Goal: Information Seeking & Learning: Learn about a topic

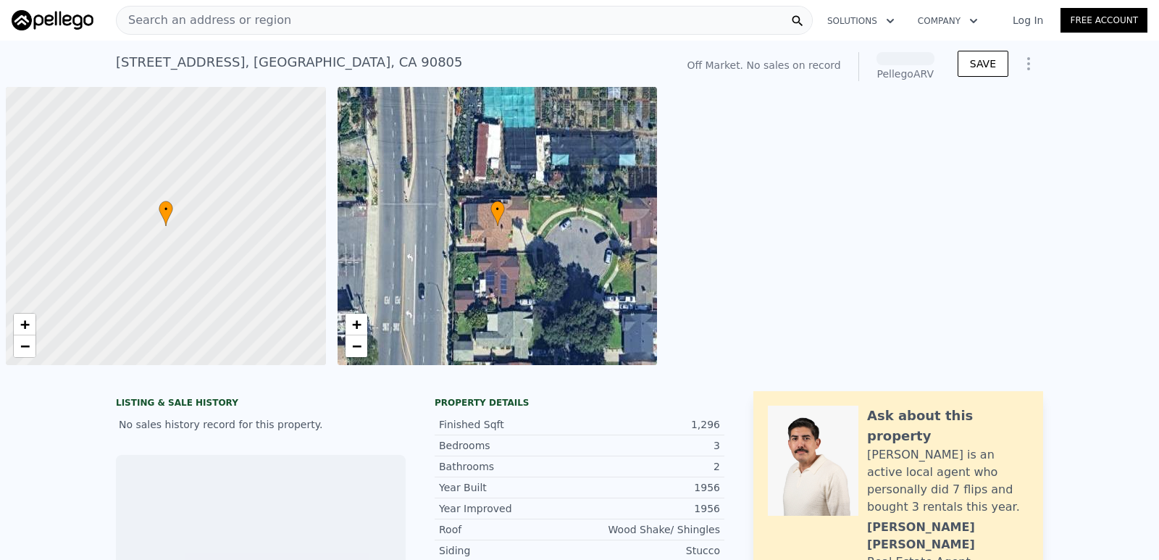
scroll to position [0, 6]
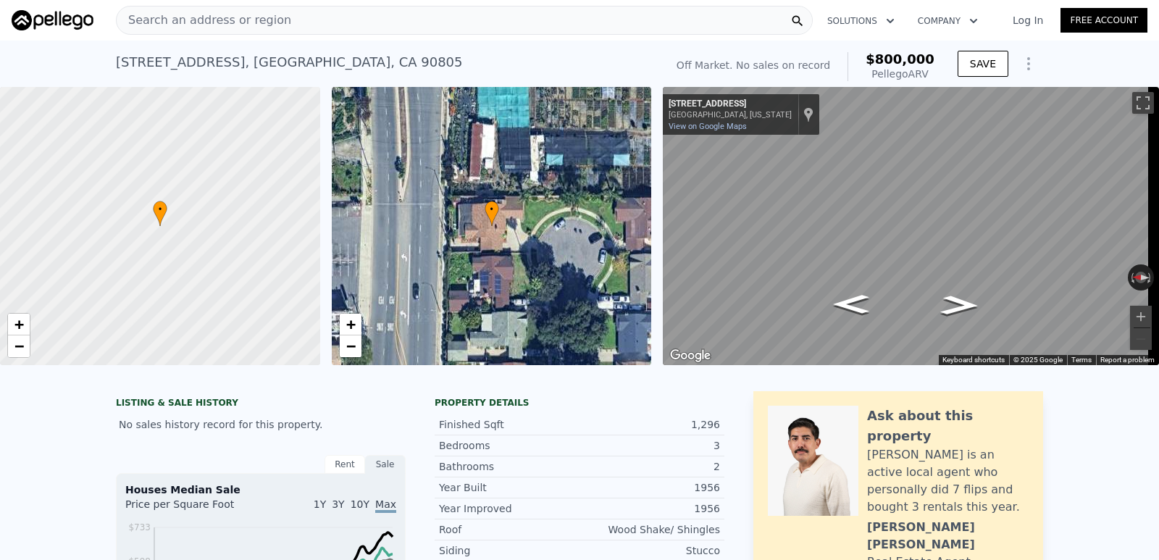
drag, startPoint x: 185, startPoint y: 17, endPoint x: 506, endPoint y: 25, distance: 321.0
click at [506, 25] on div "Search an address or region" at bounding box center [464, 20] width 697 height 29
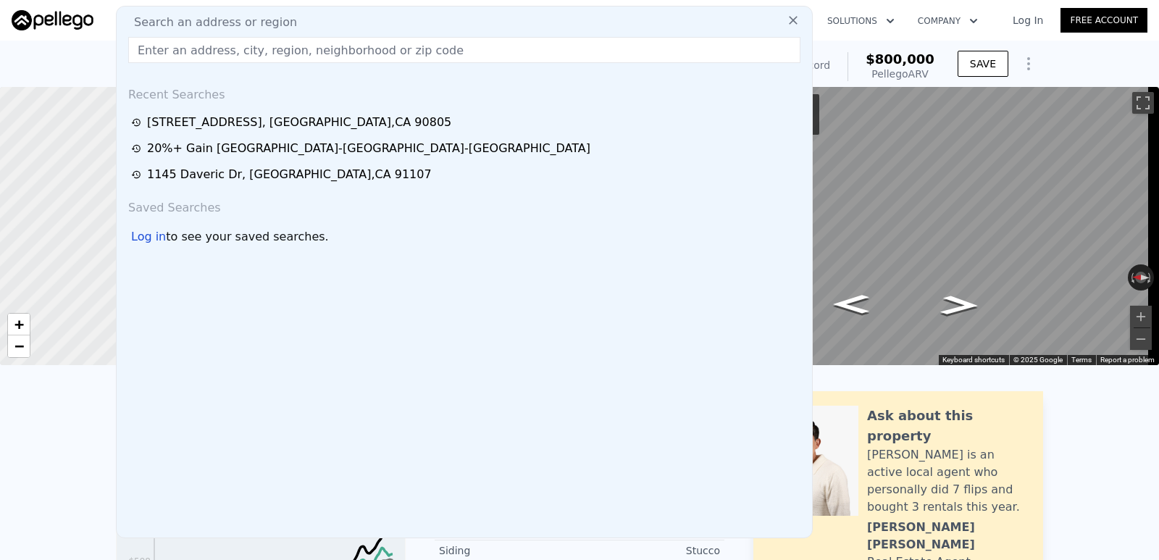
drag, startPoint x: 244, startPoint y: 18, endPoint x: 157, endPoint y: 13, distance: 87.1
click at [157, 13] on div "Search an address or region Recent Searches [STREET_ADDRESS] 20%+ Gain [GEOGRAP…" at bounding box center [464, 272] width 697 height 532
click at [168, 23] on span "Search an address or region" at bounding box center [209, 22] width 175 height 17
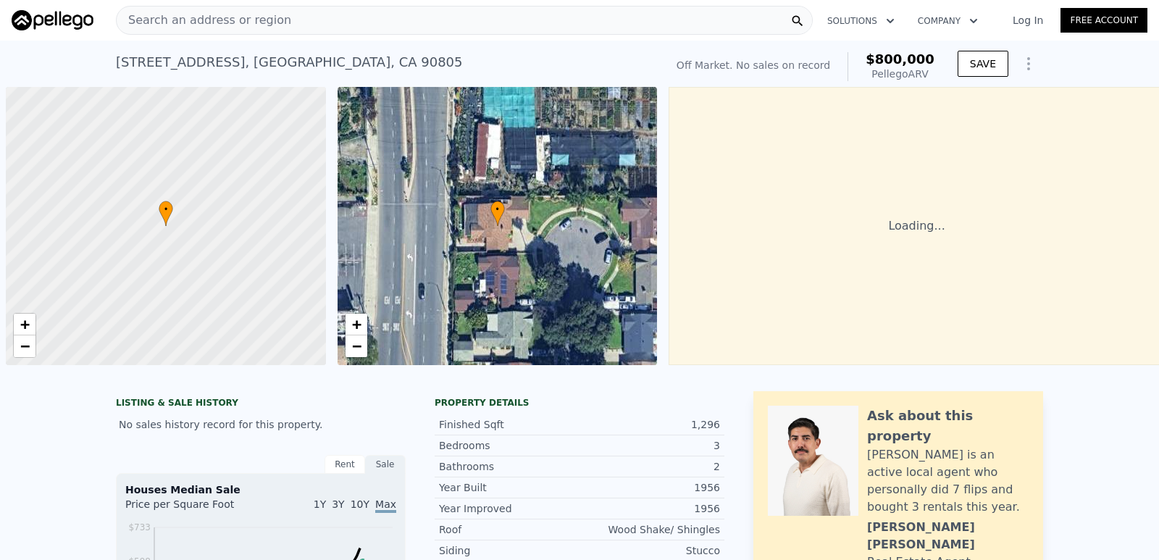
scroll to position [0, 6]
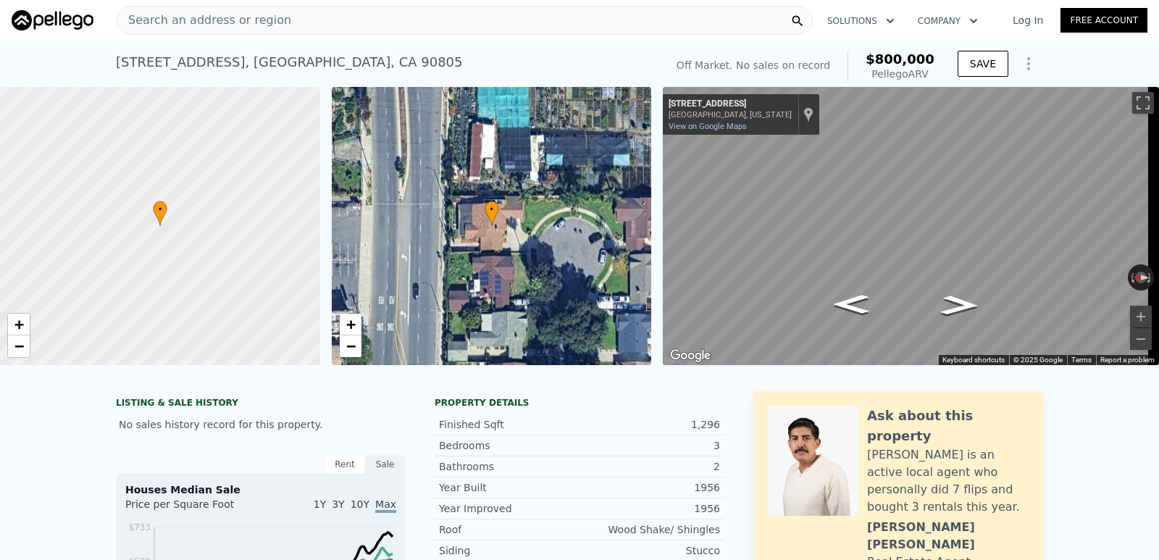
drag, startPoint x: 254, startPoint y: 17, endPoint x: 557, endPoint y: 15, distance: 302.7
drag, startPoint x: 557, startPoint y: 15, endPoint x: 341, endPoint y: 27, distance: 216.1
drag, startPoint x: 341, startPoint y: 27, endPoint x: 338, endPoint y: 19, distance: 8.8
drag, startPoint x: 338, startPoint y: 19, endPoint x: 237, endPoint y: 10, distance: 101.0
click at [237, 10] on div "Search an address or region" at bounding box center [204, 21] width 175 height 28
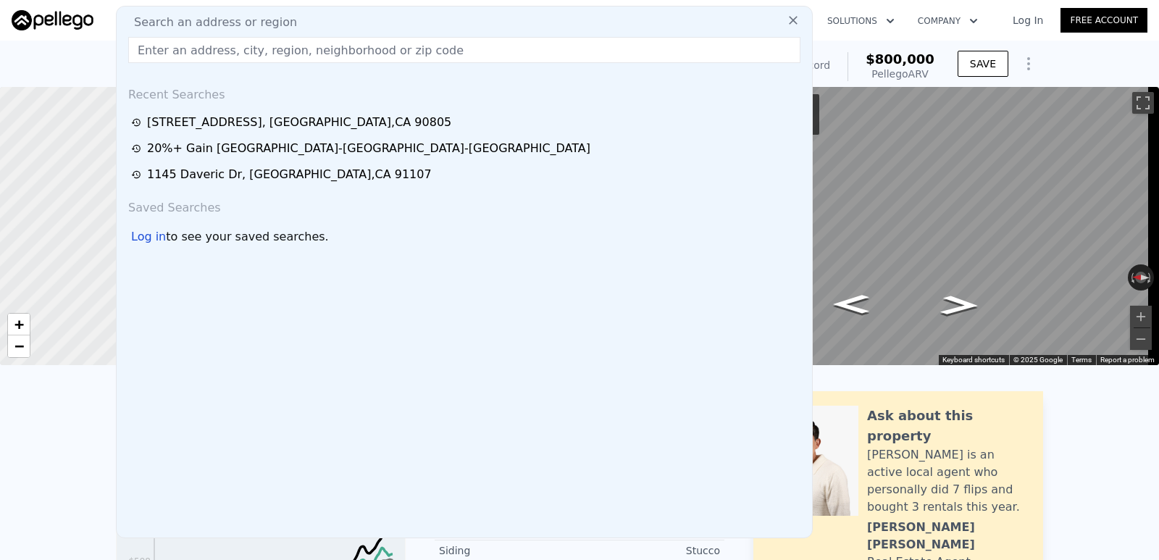
drag, startPoint x: 248, startPoint y: 11, endPoint x: 293, endPoint y: 17, distance: 45.4
drag, startPoint x: 293, startPoint y: 17, endPoint x: 605, endPoint y: 13, distance: 312.9
click at [588, 5] on div "Search an address or region Search an address or region Recent Searches [STREET…" at bounding box center [580, 20] width 1136 height 35
click at [352, 12] on div "Search an address or region Recent Searches [STREET_ADDRESS] 20%+ Gain [GEOGRAP…" at bounding box center [464, 272] width 697 height 532
drag, startPoint x: 193, startPoint y: 17, endPoint x: 158, endPoint y: 50, distance: 48.2
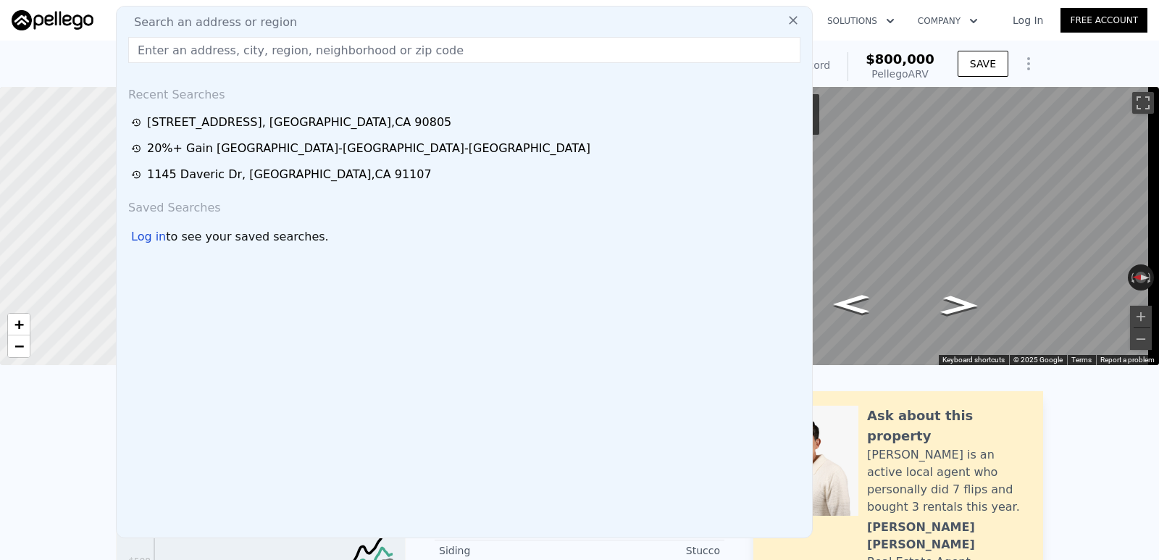
click at [158, 50] on input "text" at bounding box center [464, 50] width 672 height 26
paste input "[STREET_ADDRESS]"
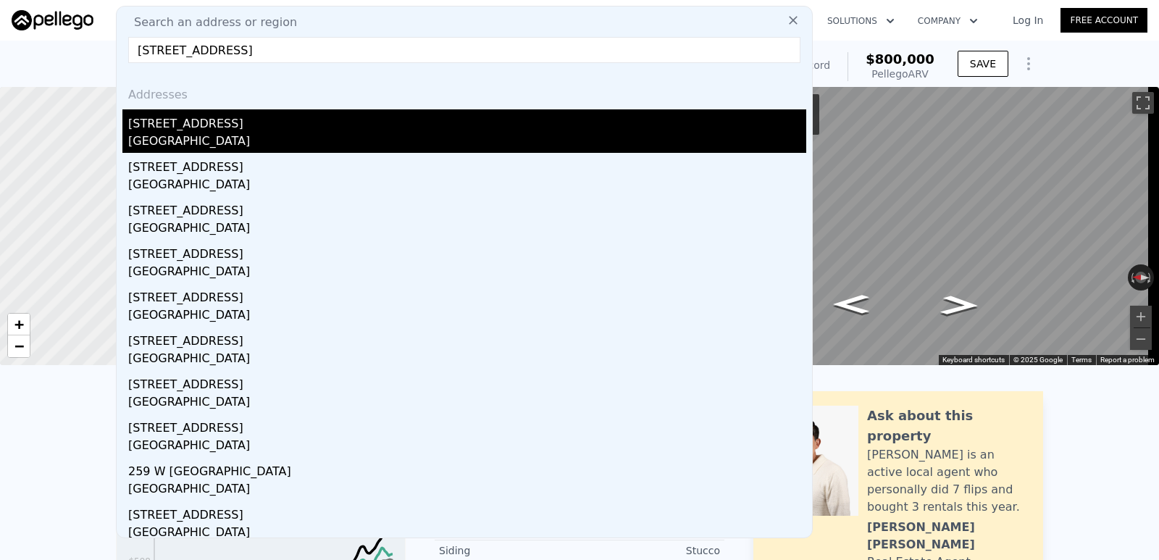
type input "[STREET_ADDRESS]"
click at [253, 133] on div "[GEOGRAPHIC_DATA]" at bounding box center [467, 143] width 678 height 20
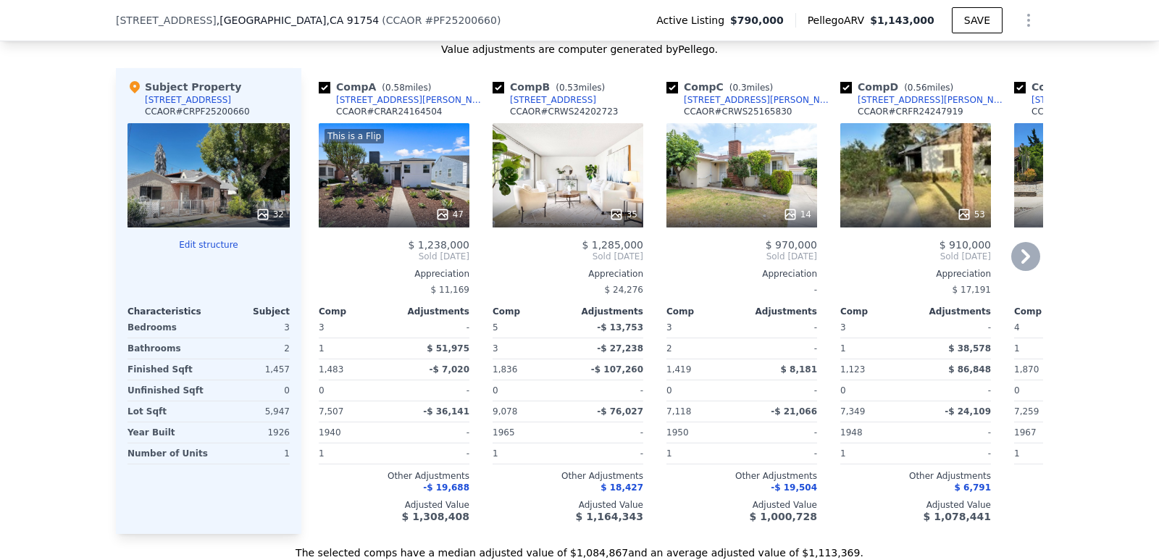
scroll to position [1588, 0]
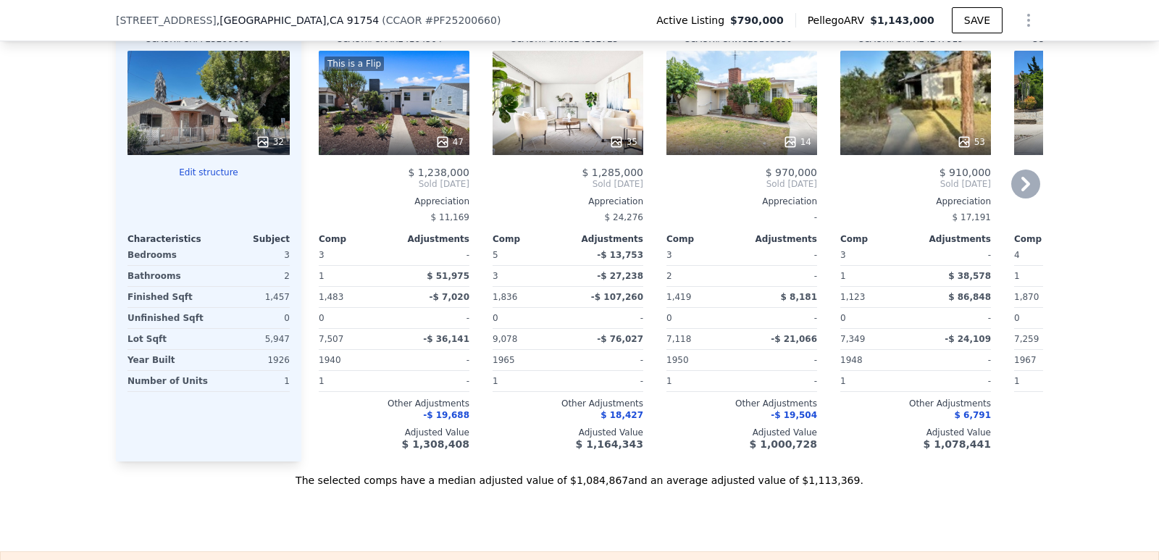
click at [1024, 197] on icon at bounding box center [1025, 183] width 29 height 29
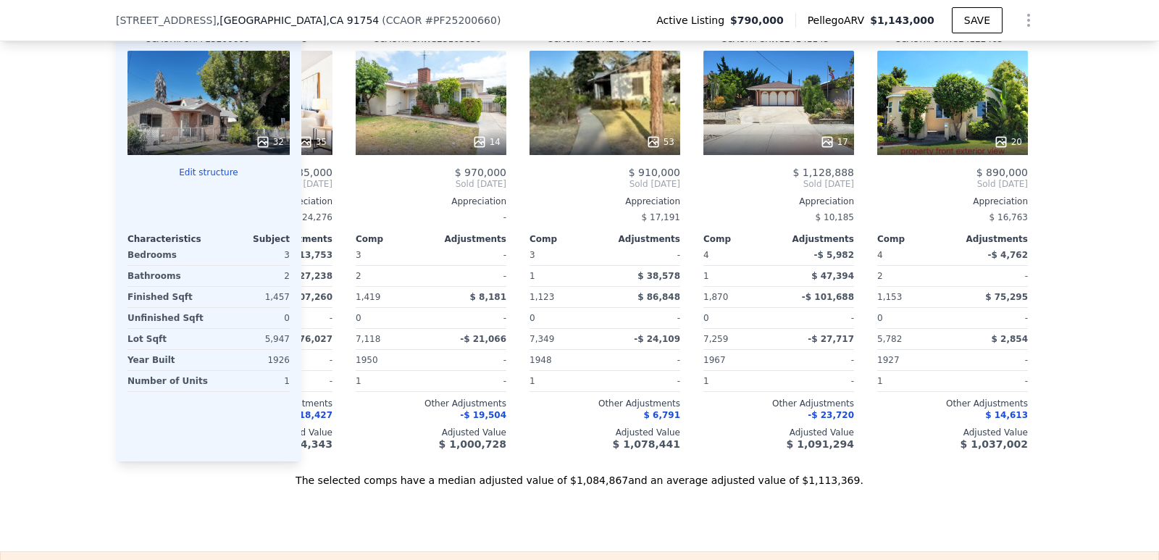
scroll to position [0, 348]
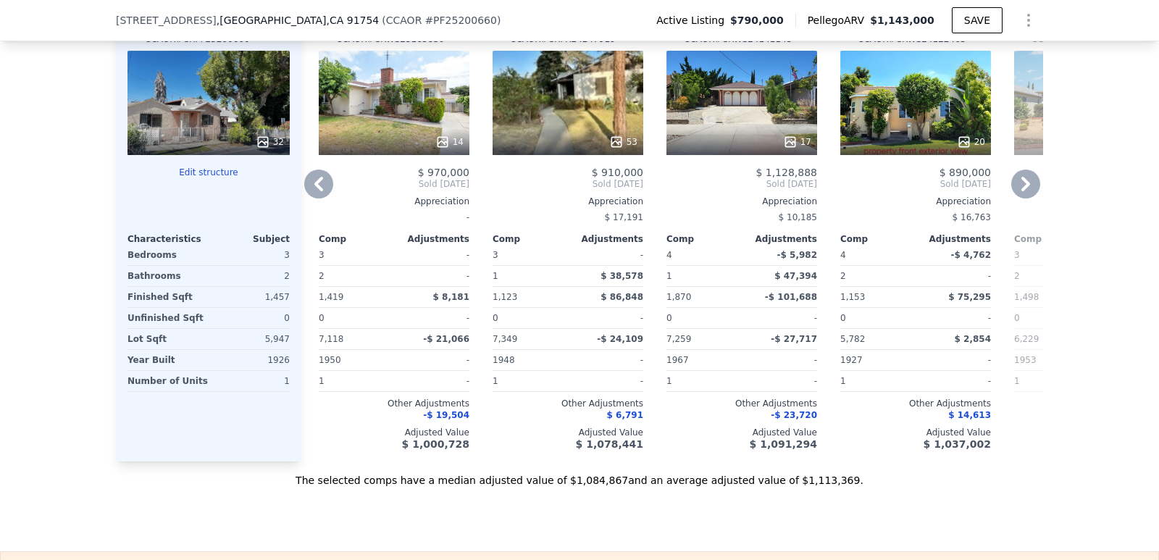
click at [314, 191] on icon at bounding box center [318, 184] width 9 height 14
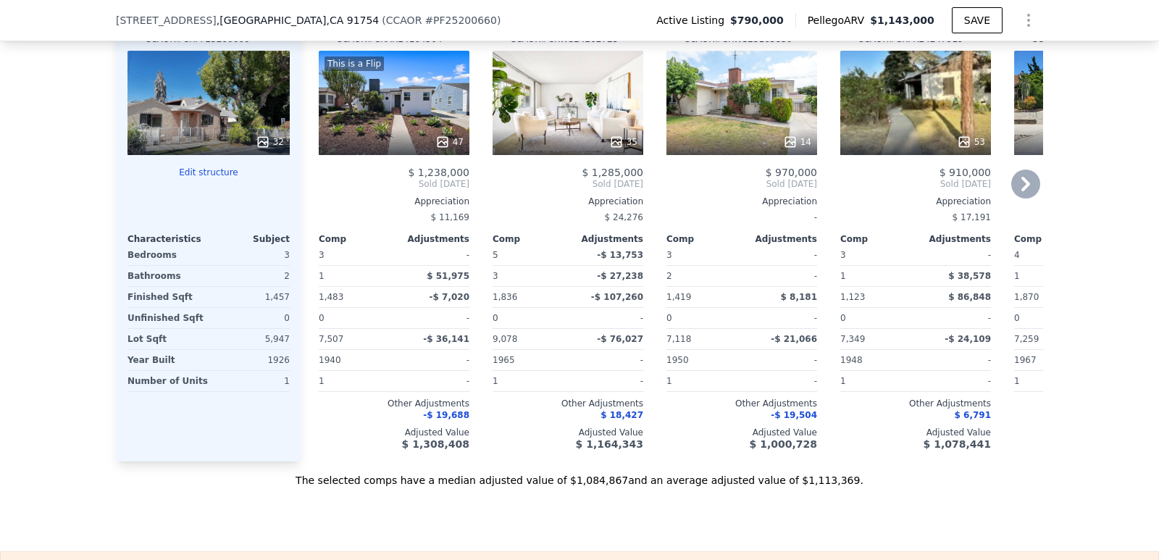
scroll to position [1516, 0]
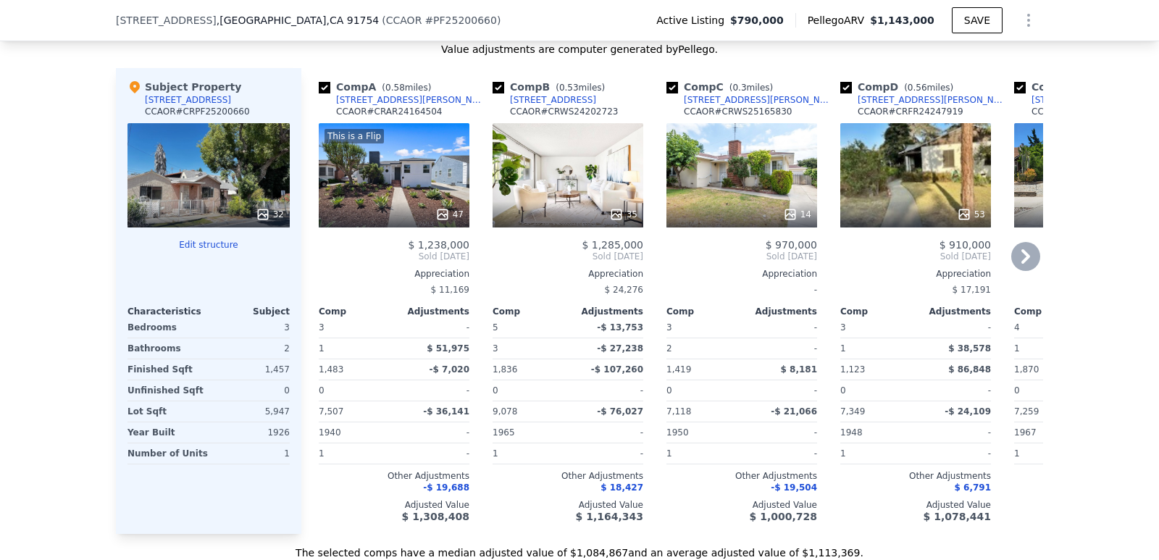
click at [732, 186] on div "14" at bounding box center [741, 175] width 151 height 104
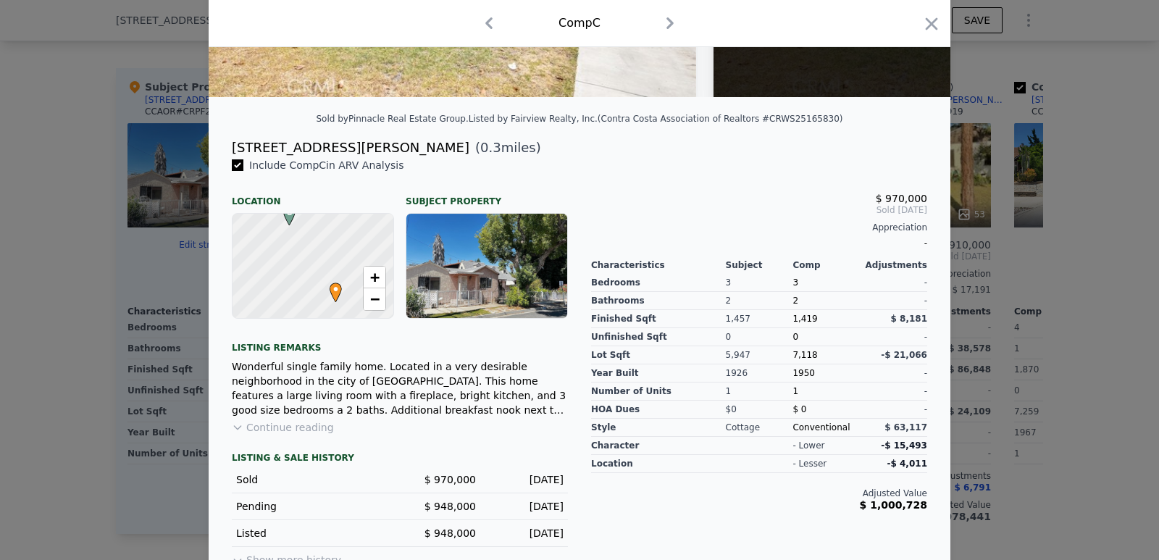
scroll to position [290, 0]
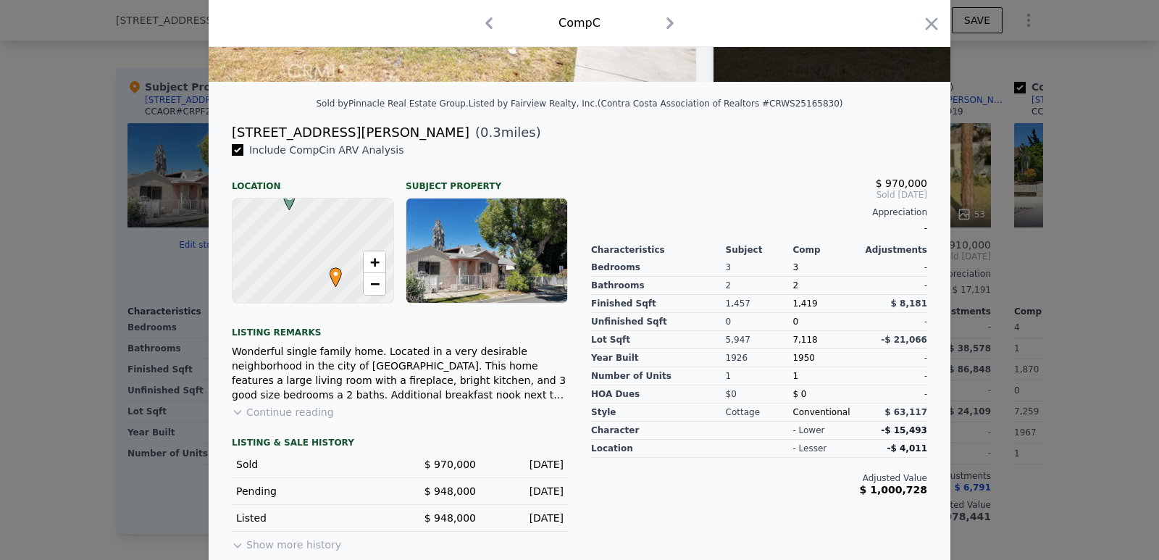
click at [296, 419] on button "Continue reading" at bounding box center [283, 412] width 102 height 14
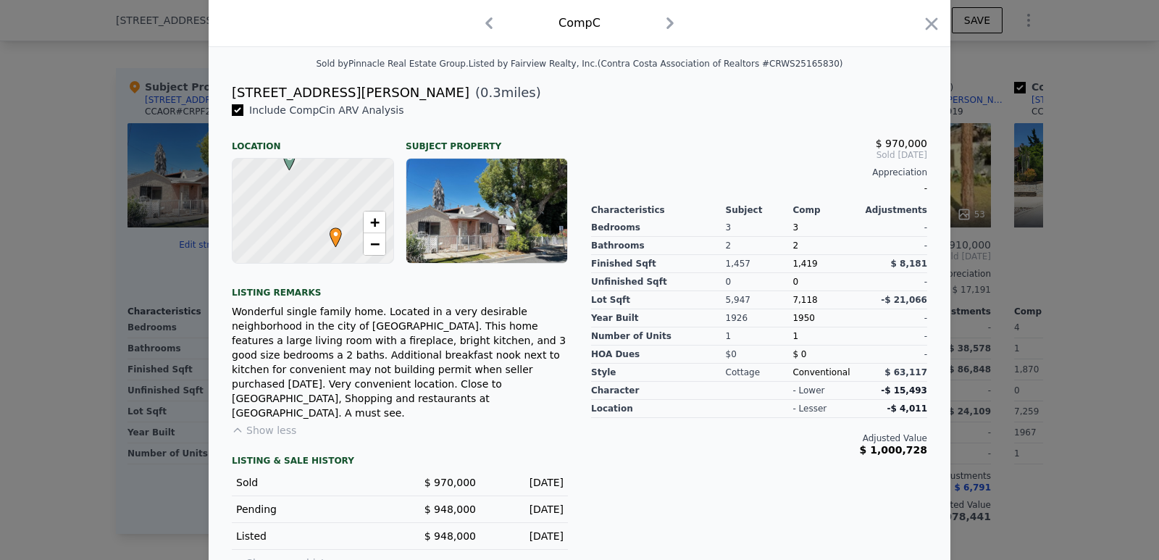
scroll to position [335, 0]
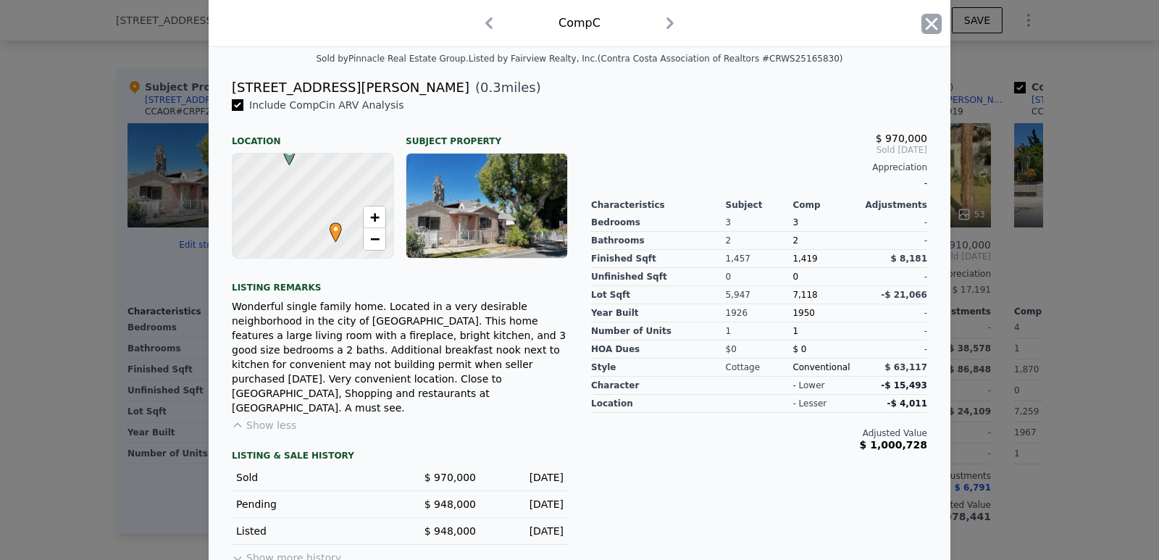
click at [924, 28] on icon "button" at bounding box center [931, 24] width 20 height 20
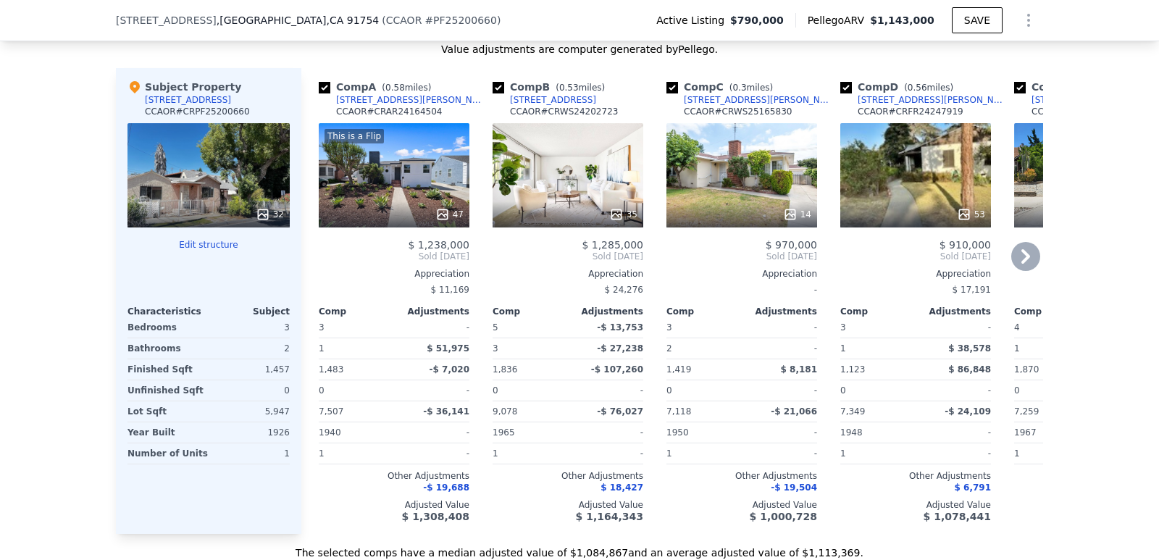
click at [1021, 264] on icon at bounding box center [1025, 256] width 9 height 14
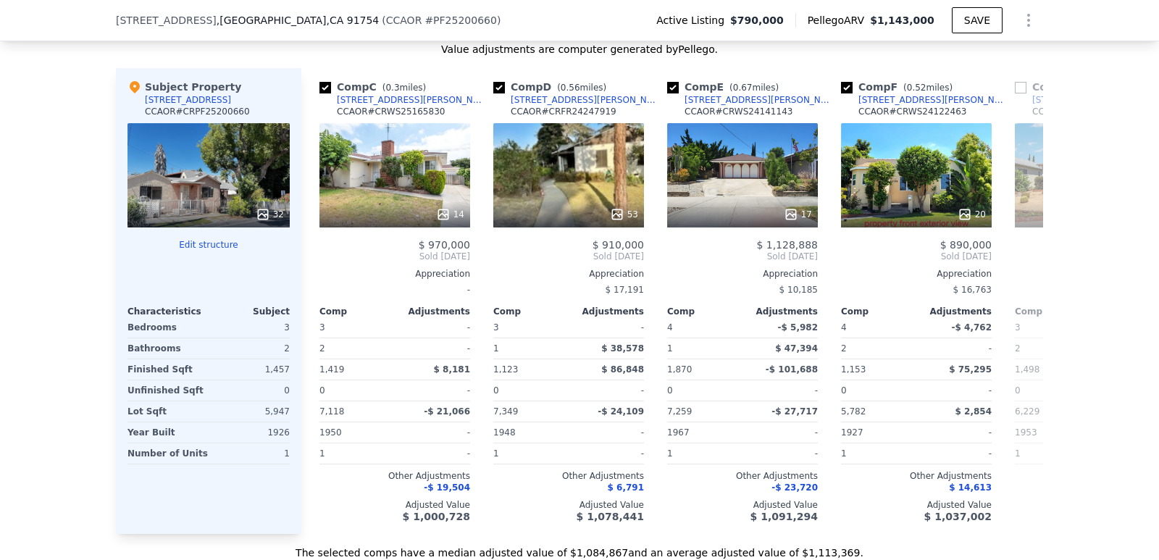
scroll to position [0, 348]
click at [1020, 267] on icon at bounding box center [1025, 256] width 29 height 29
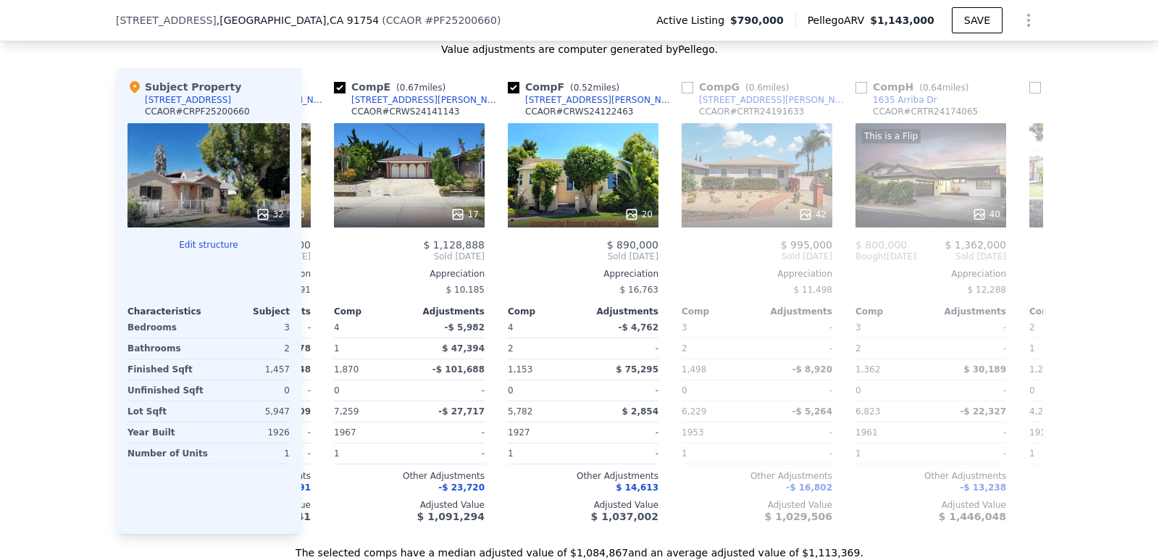
scroll to position [0, 695]
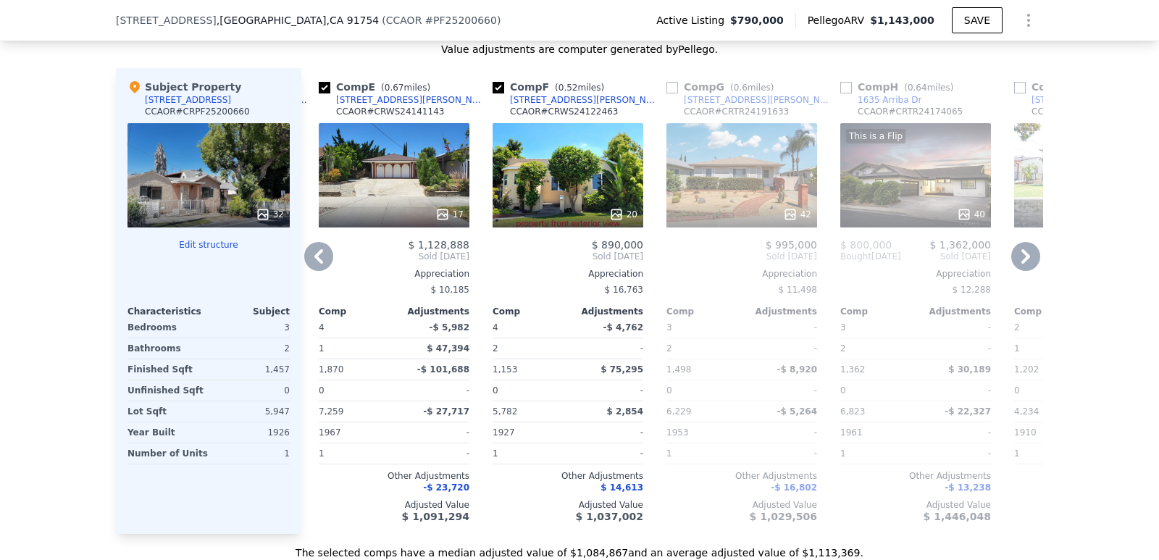
click at [920, 205] on div "This is a Flip 40" at bounding box center [915, 175] width 151 height 104
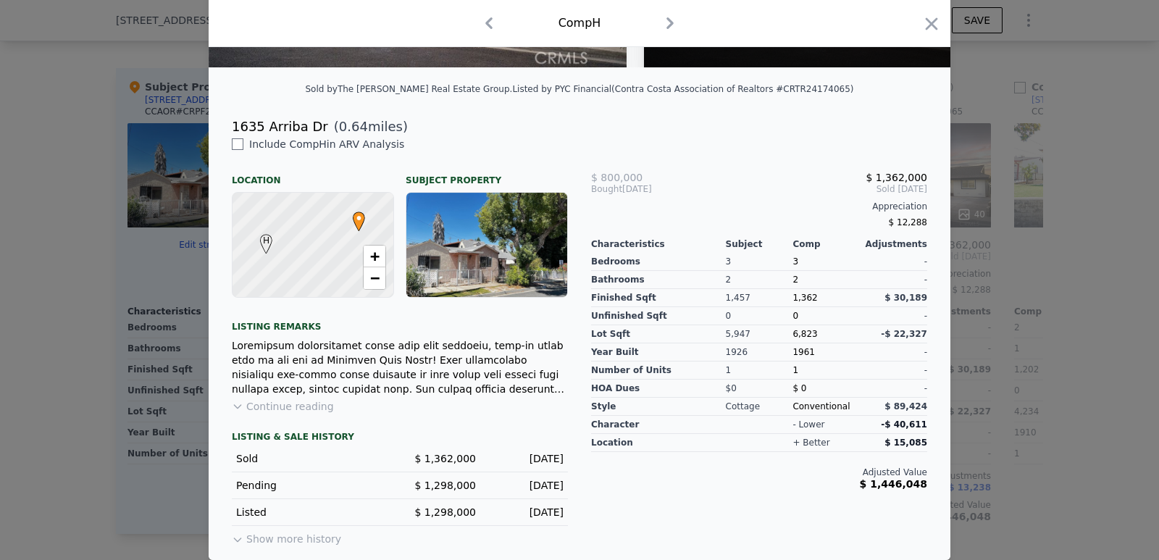
scroll to position [314, 0]
click at [303, 406] on button "Continue reading" at bounding box center [283, 406] width 102 height 14
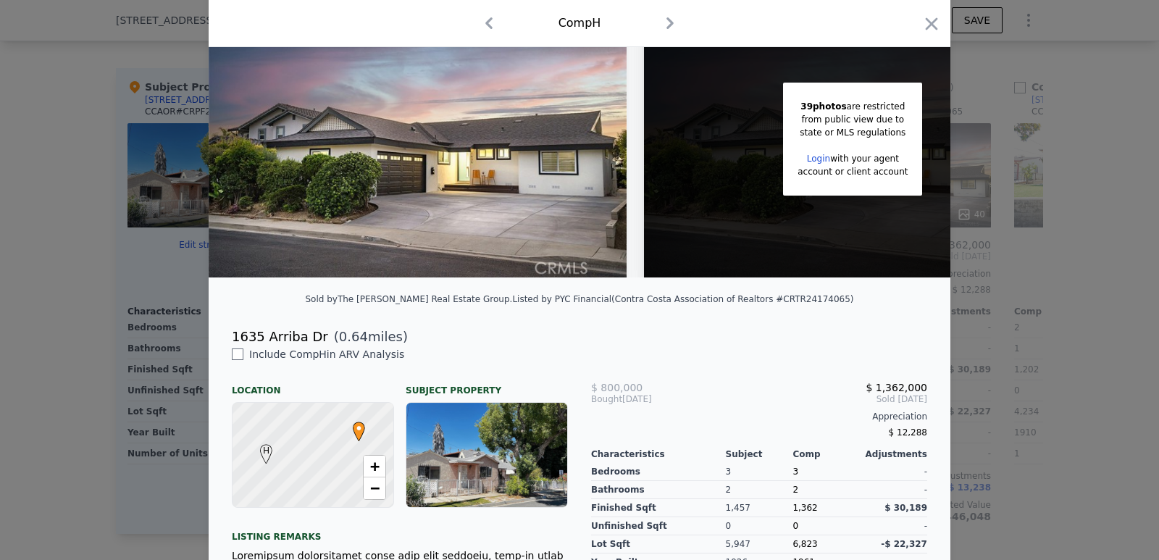
scroll to position [25, 0]
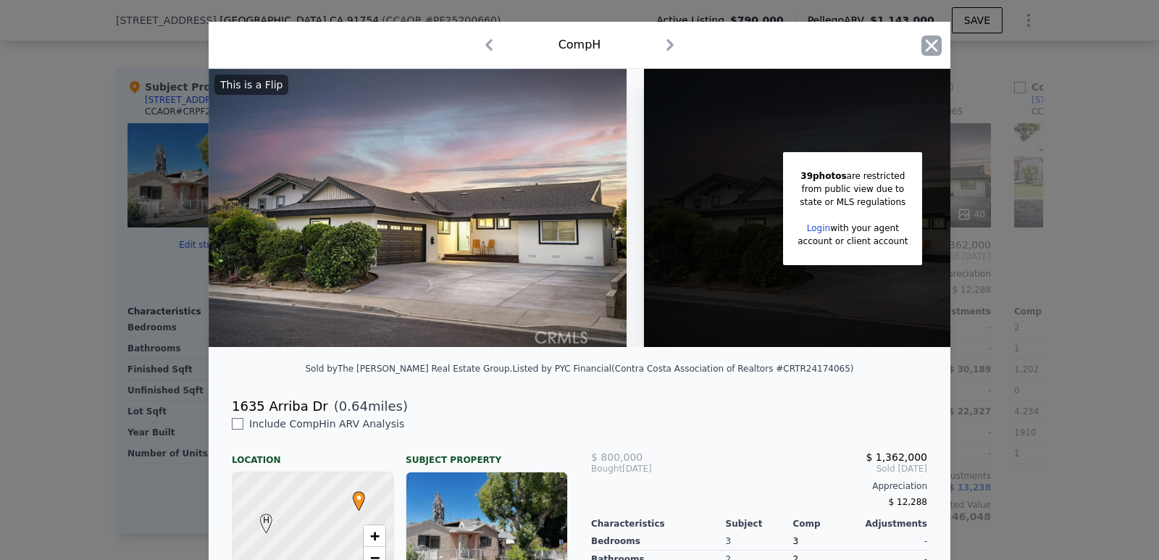
click at [926, 48] on icon "button" at bounding box center [932, 45] width 12 height 12
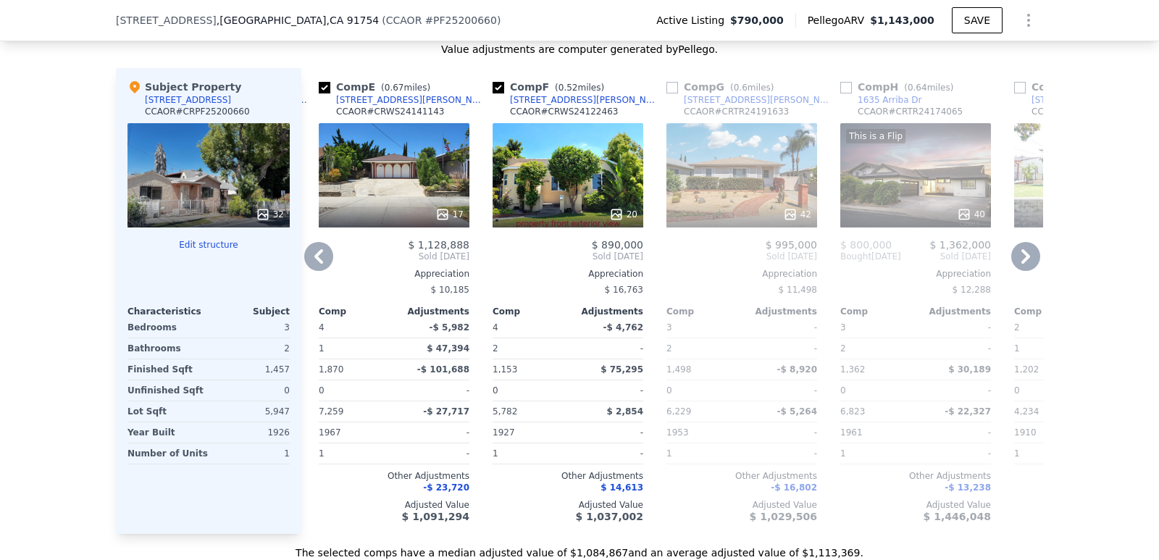
click at [1020, 255] on icon at bounding box center [1025, 256] width 29 height 29
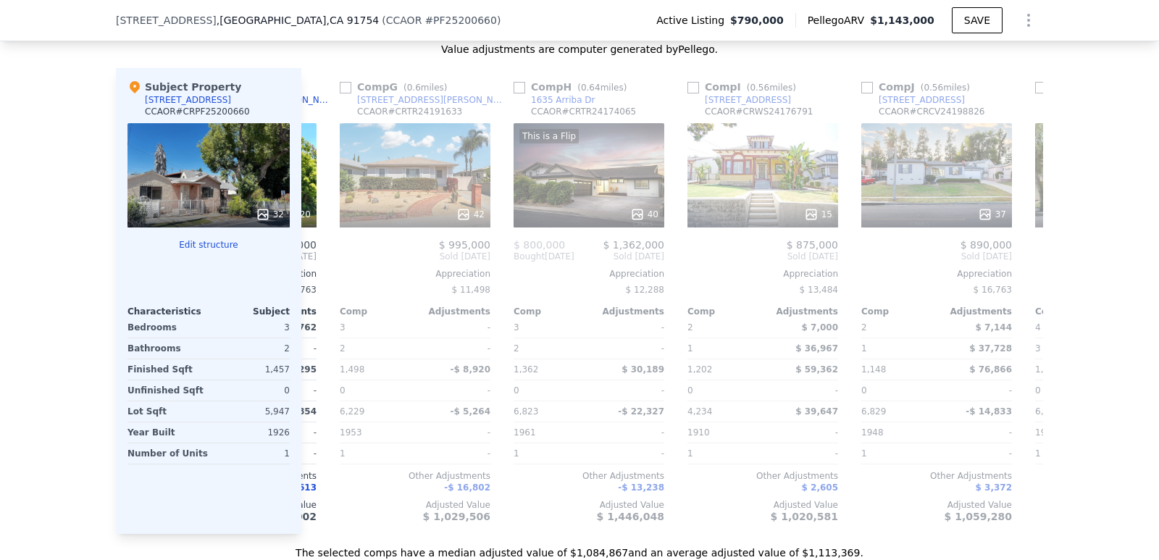
scroll to position [0, 1043]
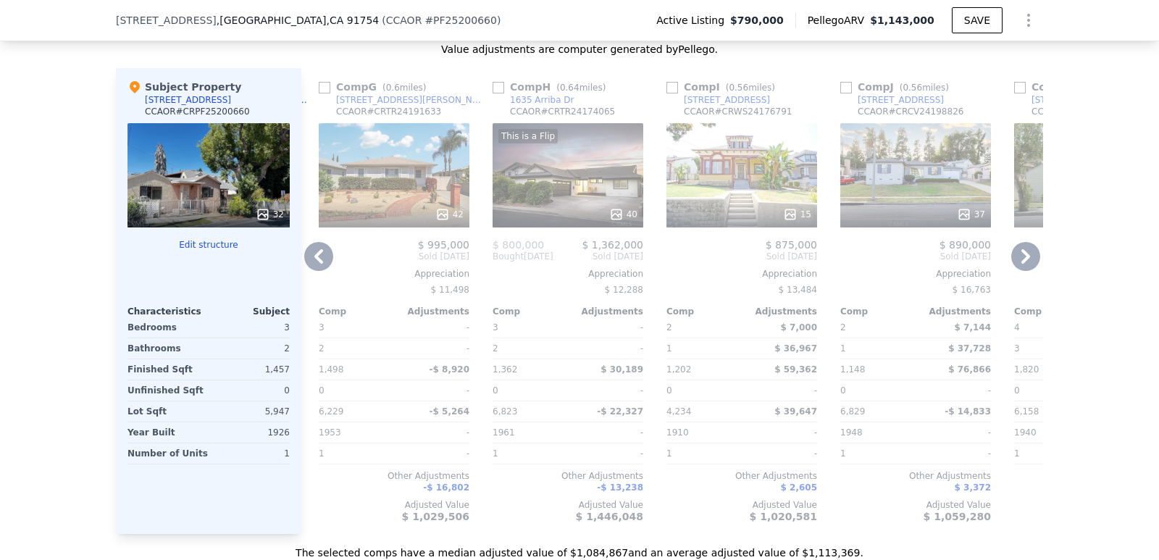
click at [1021, 262] on icon at bounding box center [1025, 256] width 9 height 14
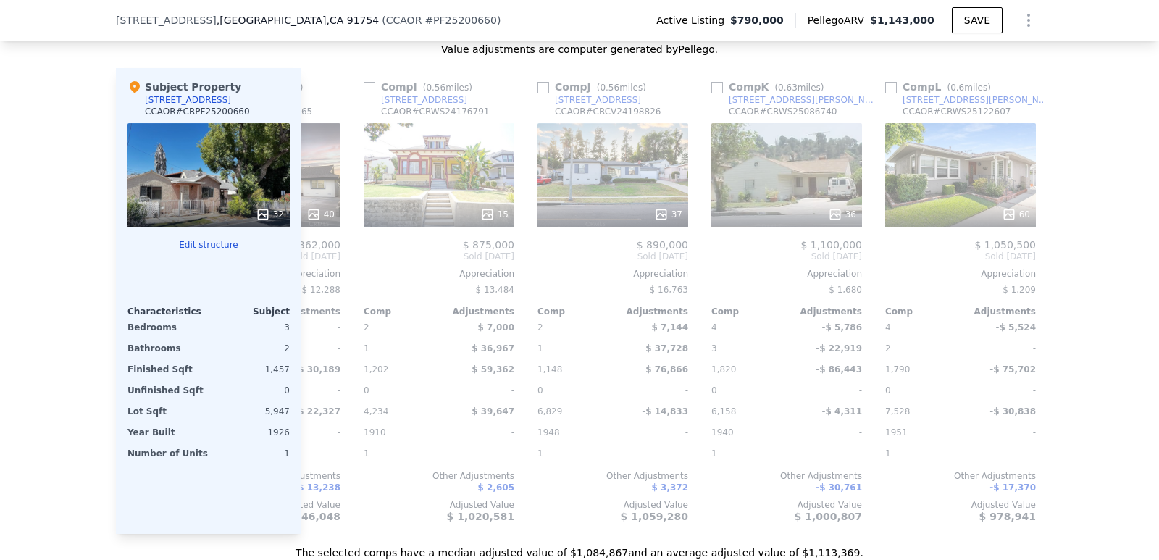
scroll to position [0, 1379]
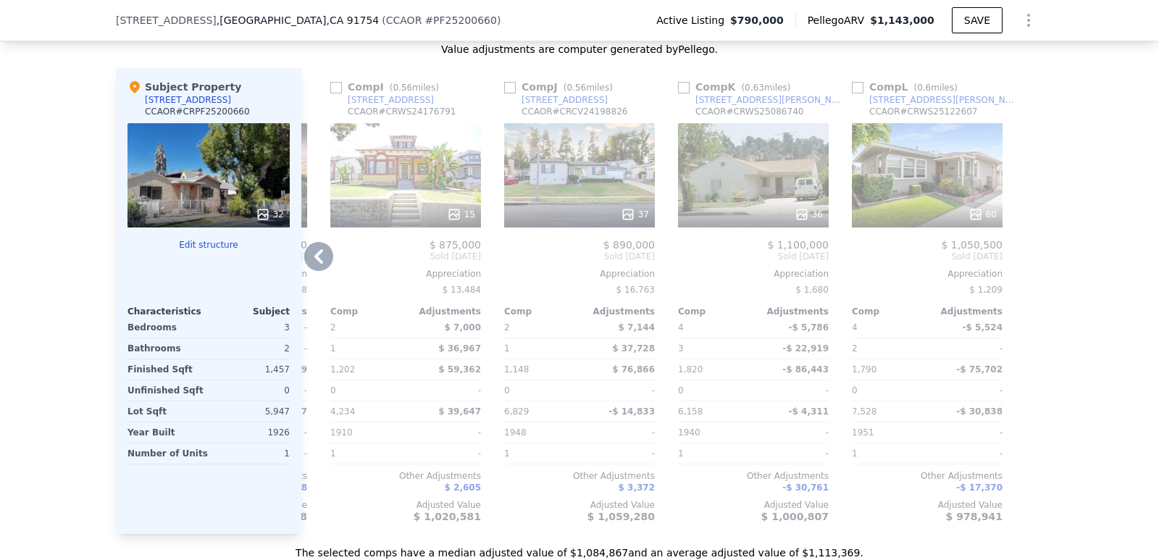
click at [307, 264] on icon at bounding box center [318, 256] width 29 height 29
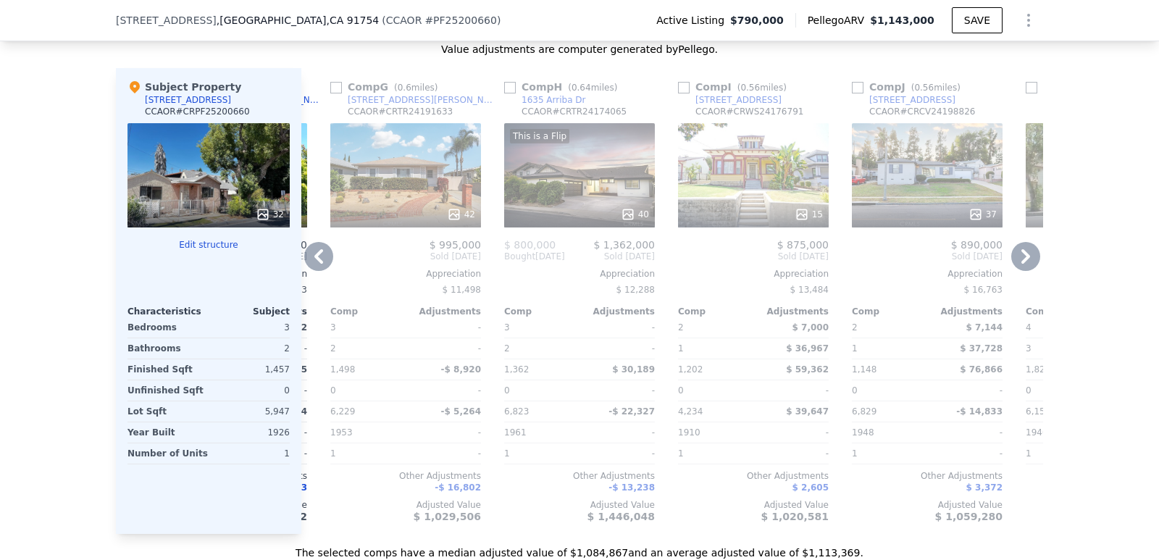
click at [309, 263] on icon at bounding box center [318, 256] width 29 height 29
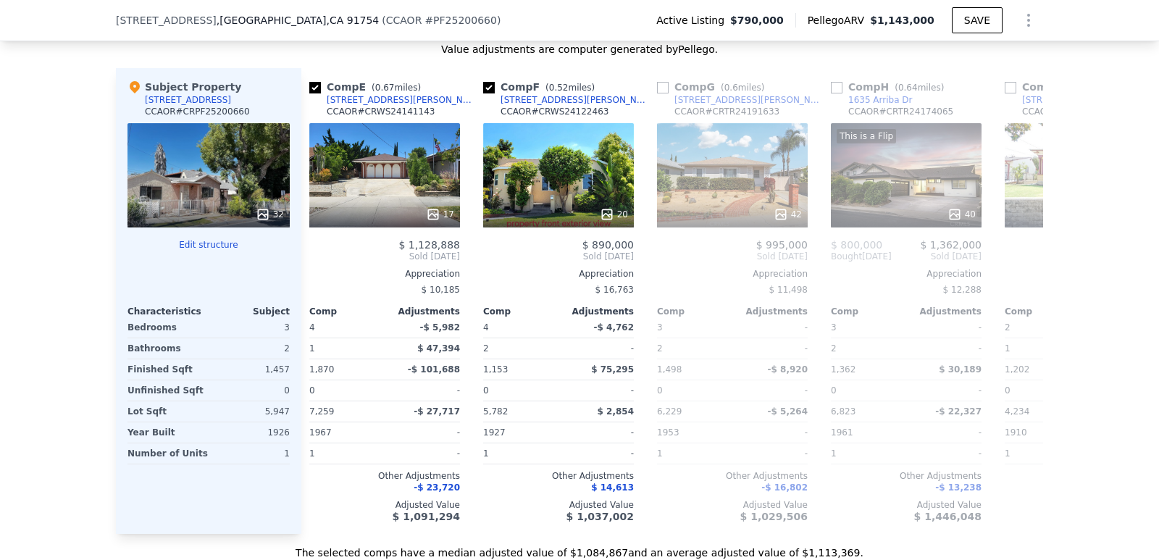
scroll to position [0, 684]
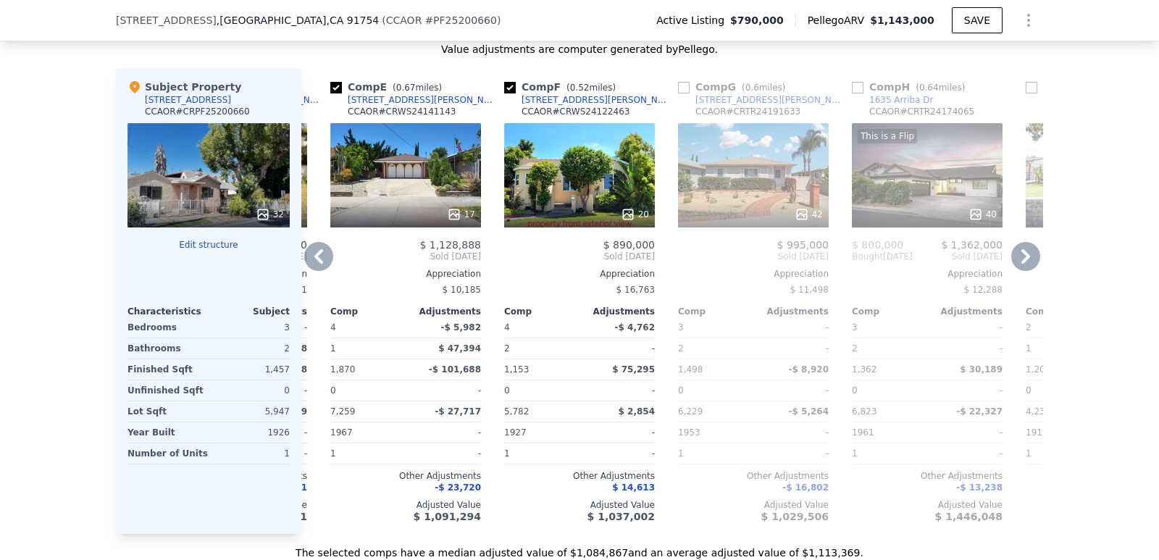
click at [309, 263] on icon at bounding box center [318, 256] width 29 height 29
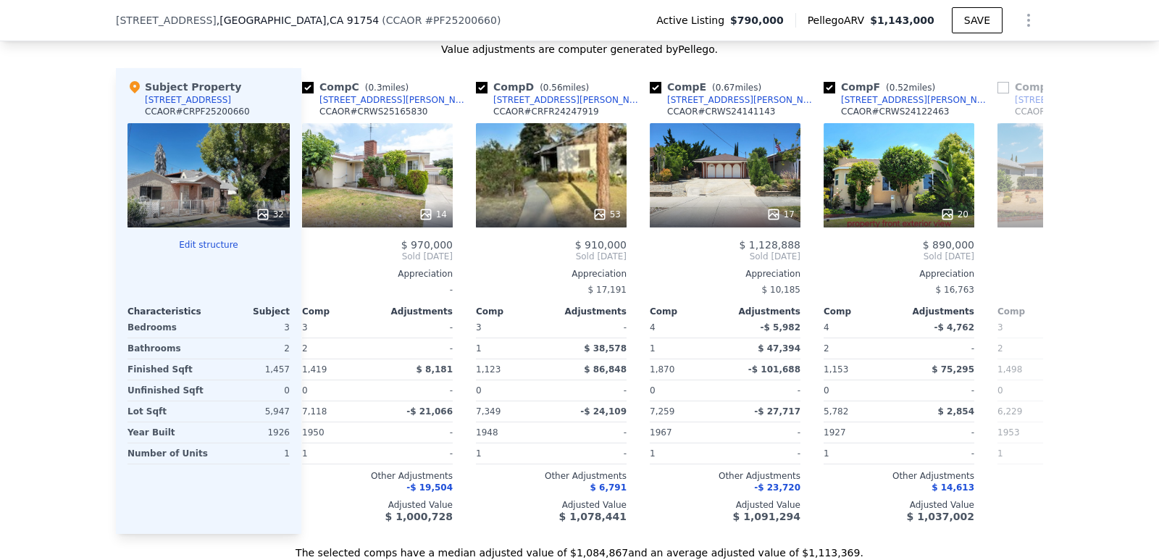
scroll to position [0, 336]
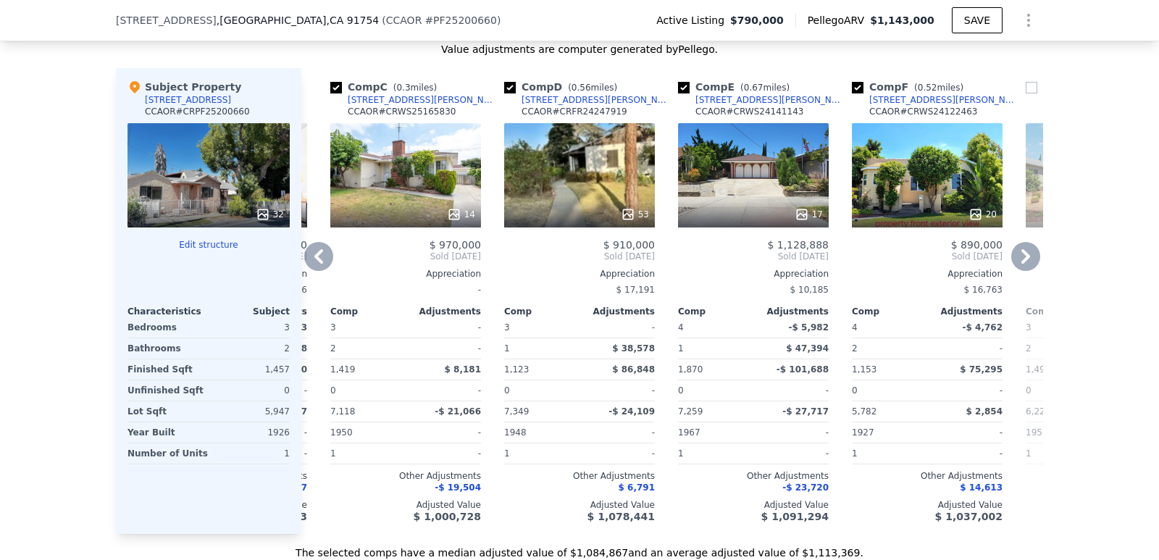
click at [309, 263] on icon at bounding box center [318, 256] width 29 height 29
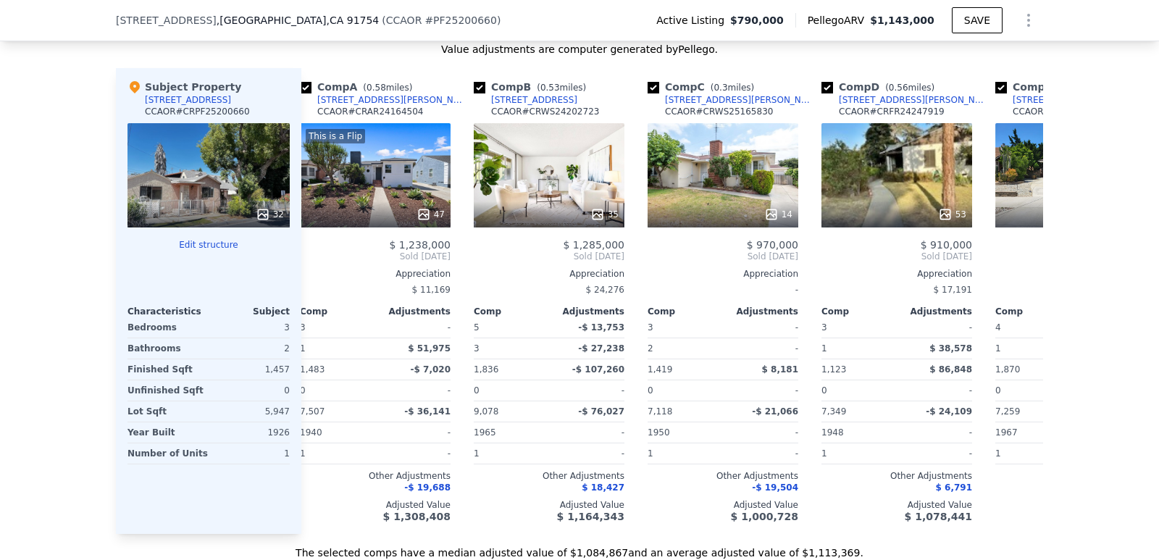
scroll to position [0, 0]
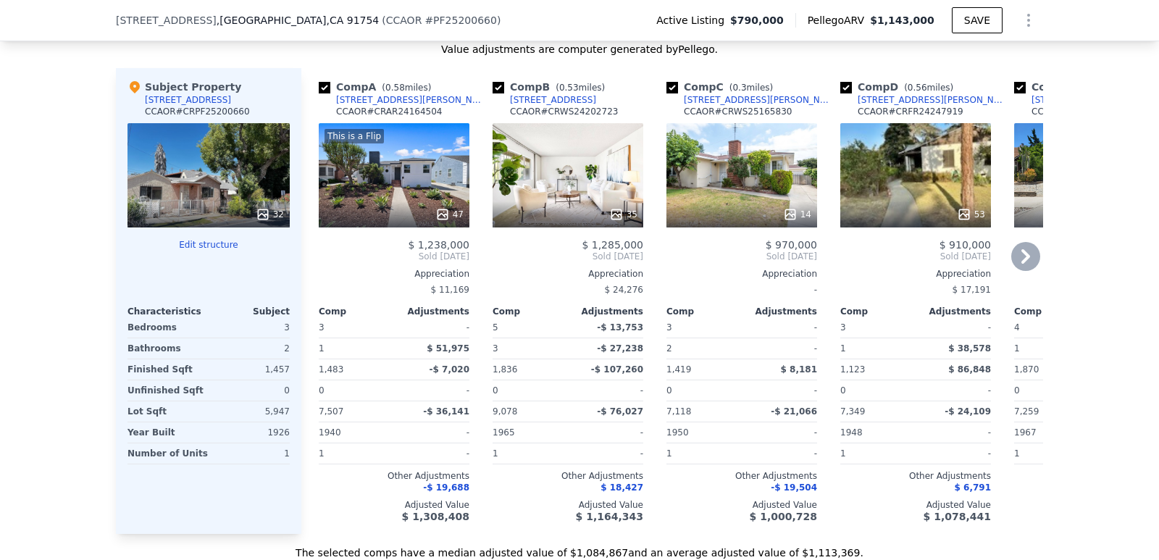
click at [1017, 265] on icon at bounding box center [1025, 256] width 29 height 29
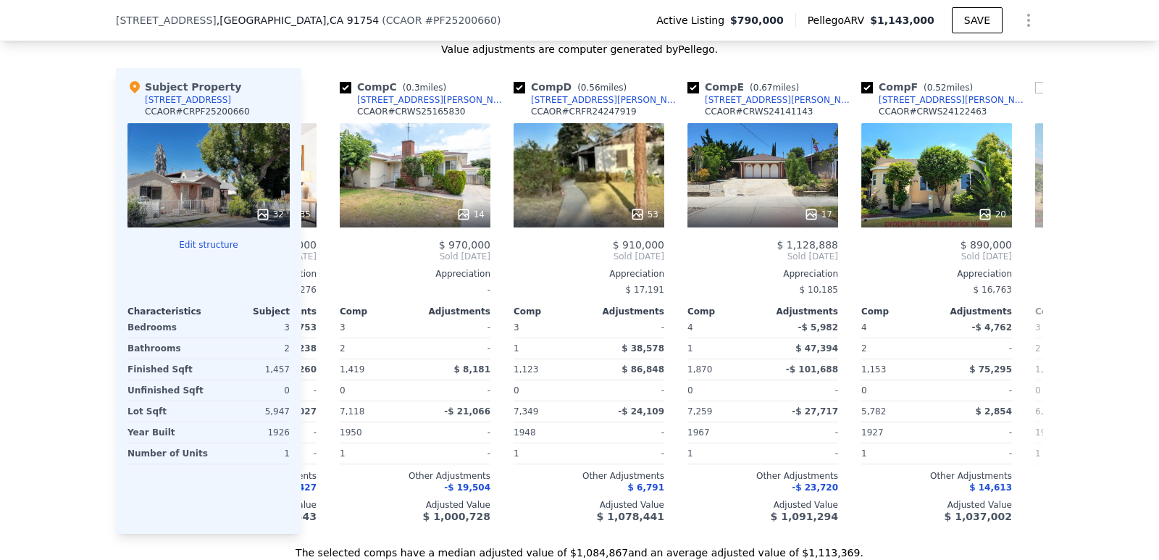
scroll to position [0, 348]
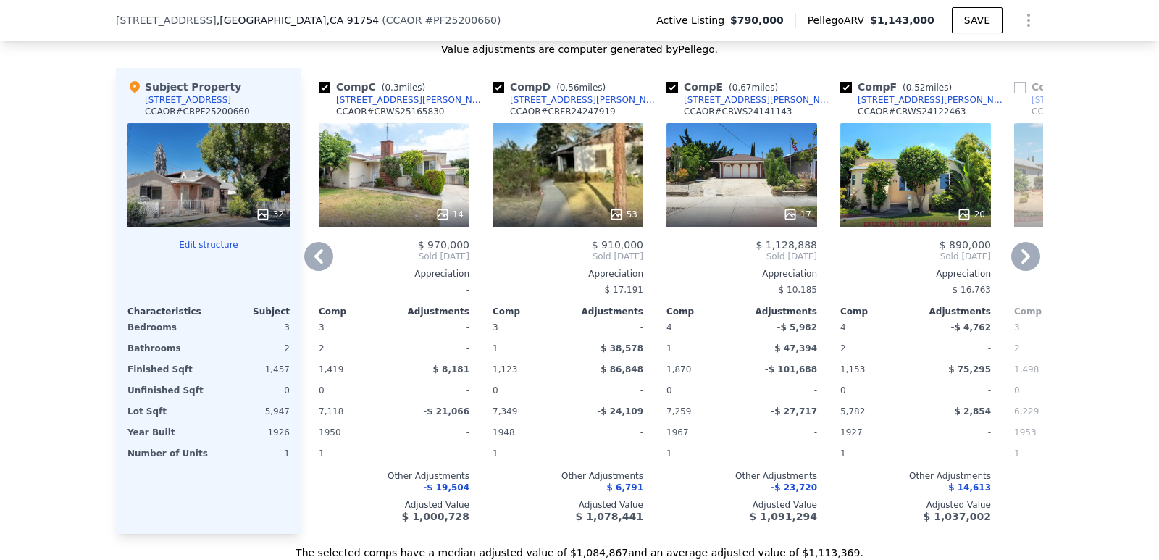
click at [903, 209] on div "20" at bounding box center [915, 175] width 151 height 104
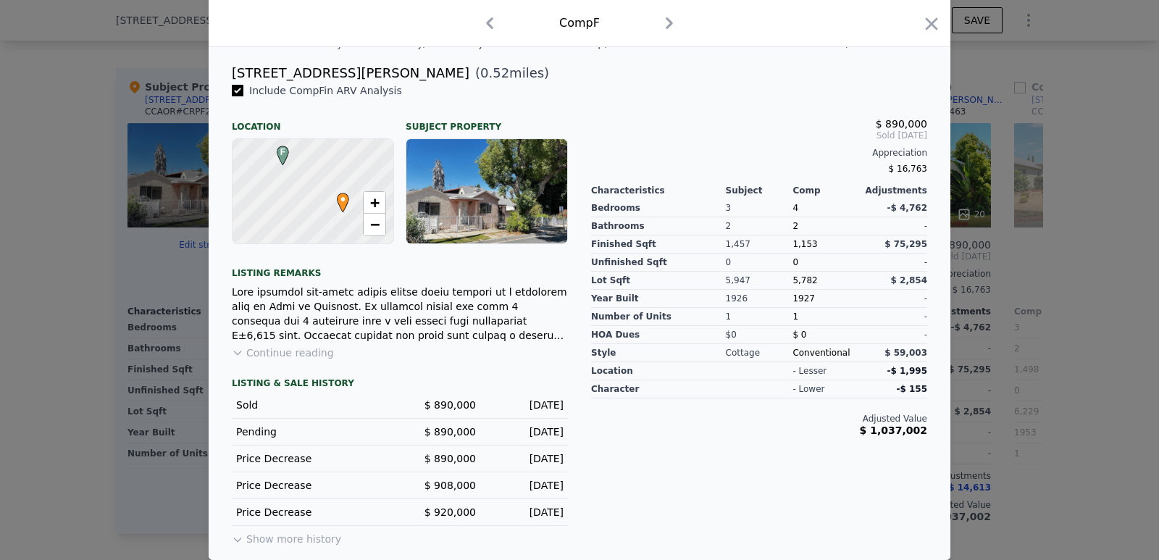
scroll to position [359, 0]
click at [921, 20] on icon "button" at bounding box center [931, 24] width 20 height 20
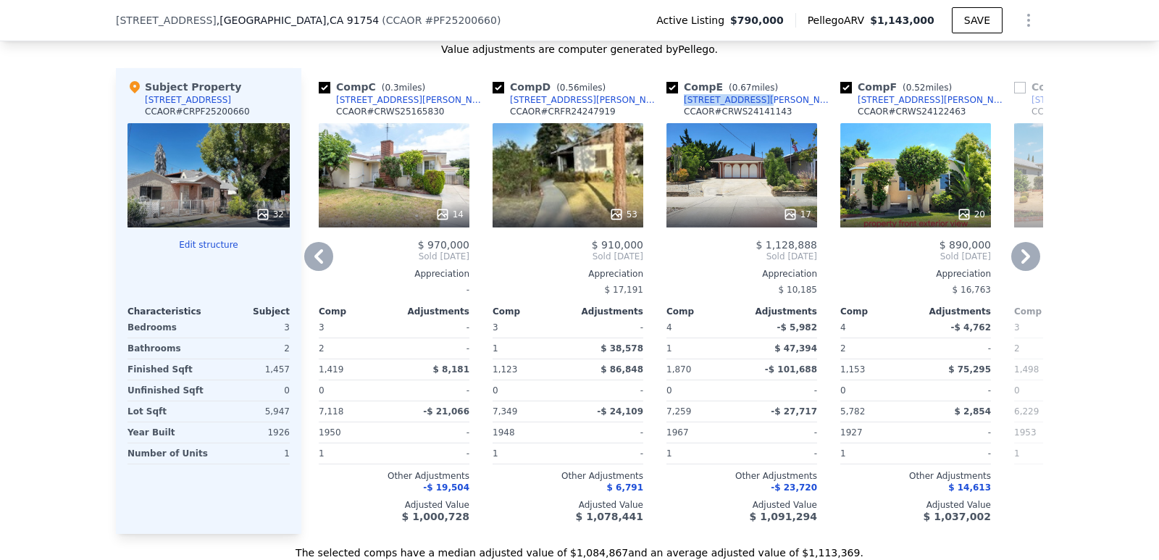
drag, startPoint x: 732, startPoint y: 111, endPoint x: 675, endPoint y: 112, distance: 56.5
click at [675, 112] on div "Comp E ( 0.67 miles) [STREET_ADDRESS][PERSON_NAME] CCAOR # CRWS24141143" at bounding box center [741, 101] width 151 height 43
click at [778, 109] on div "Comp E ( 0.67 miles) [STREET_ADDRESS][PERSON_NAME] CCAOR # CRWS24141143" at bounding box center [741, 101] width 151 height 43
drag, startPoint x: 404, startPoint y: 109, endPoint x: 398, endPoint y: 115, distance: 9.2
click at [398, 115] on div "Comp C ( 0.3 miles) [STREET_ADDRESS][GEOGRAPHIC_DATA][PERSON_NAME] # CRWS251658…" at bounding box center [394, 101] width 151 height 43
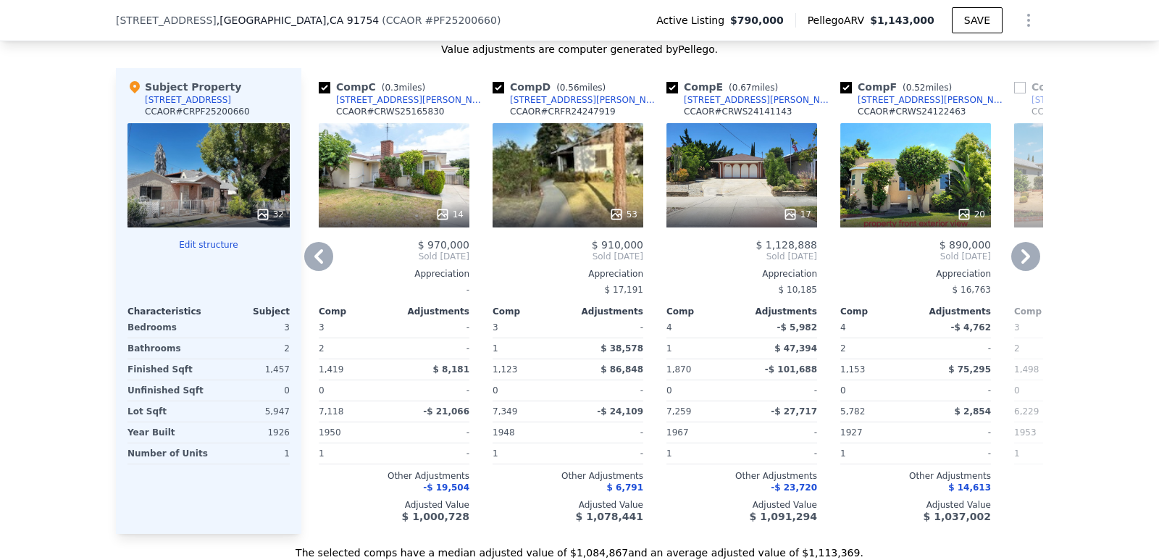
click at [419, 115] on div "Comp C ( 0.3 miles) [STREET_ADDRESS][GEOGRAPHIC_DATA][PERSON_NAME] # CRWS251658…" at bounding box center [394, 101] width 151 height 43
drag, startPoint x: 401, startPoint y: 114, endPoint x: 387, endPoint y: 114, distance: 14.5
click at [383, 114] on div "Comp C ( 0.3 miles) [STREET_ADDRESS][GEOGRAPHIC_DATA][PERSON_NAME] # CRWS251658…" at bounding box center [394, 101] width 151 height 43
click at [393, 117] on div "CCAOR # CRWS25165830" at bounding box center [390, 112] width 108 height 12
click at [380, 106] on div "[STREET_ADDRESS][PERSON_NAME]" at bounding box center [411, 100] width 151 height 12
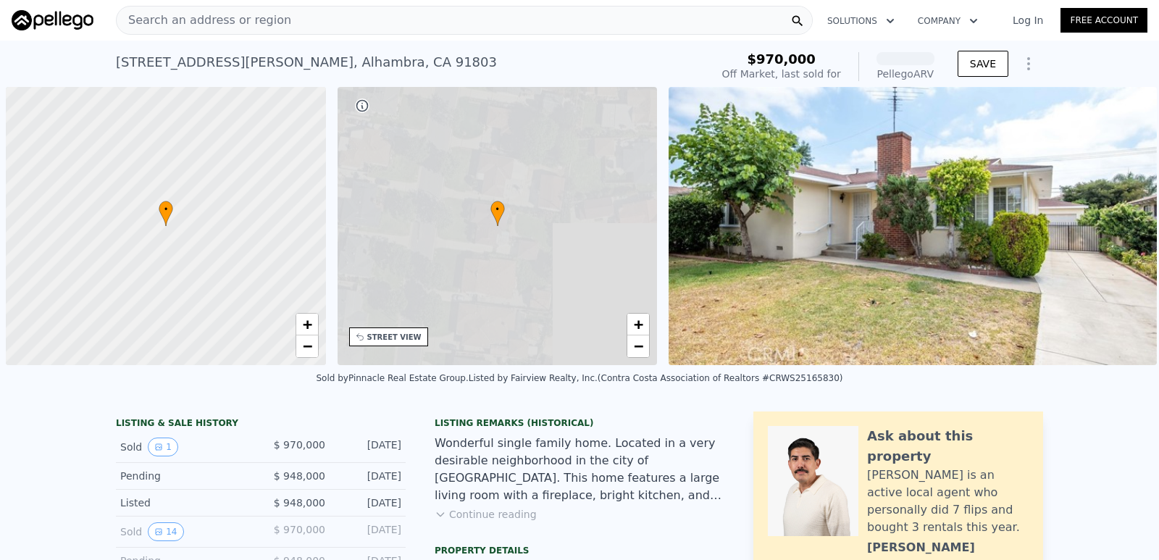
scroll to position [0, 6]
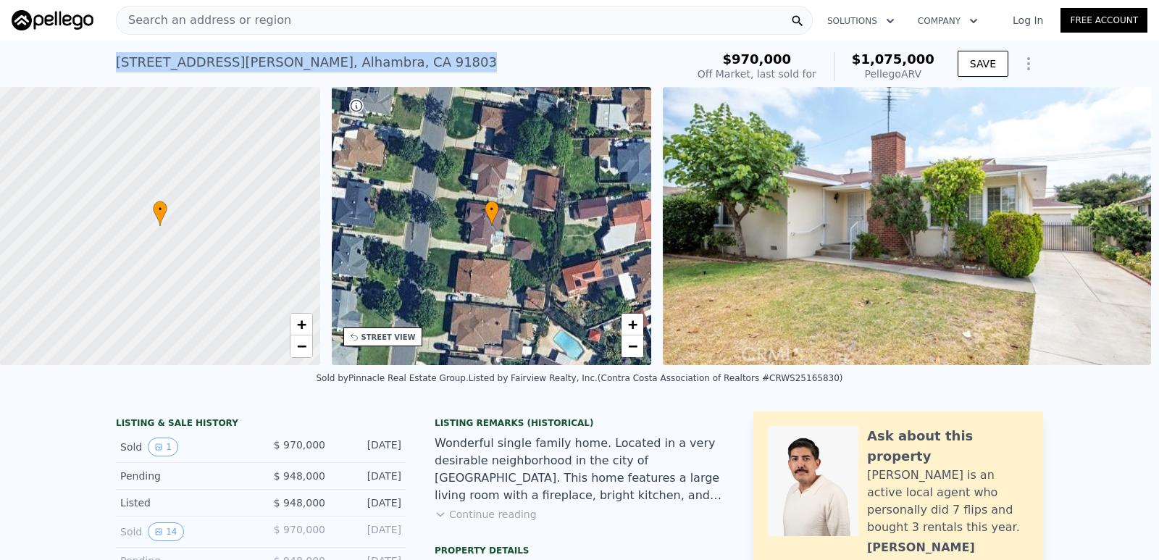
drag, startPoint x: 335, startPoint y: 62, endPoint x: 105, endPoint y: 73, distance: 229.8
click at [98, 77] on div "2532 Stranahan Dr , Alhambra , CA 91803 Sold Sep 2025 for $970k (~ARV $1.075m )…" at bounding box center [579, 64] width 1159 height 46
